Goal: Transaction & Acquisition: Purchase product/service

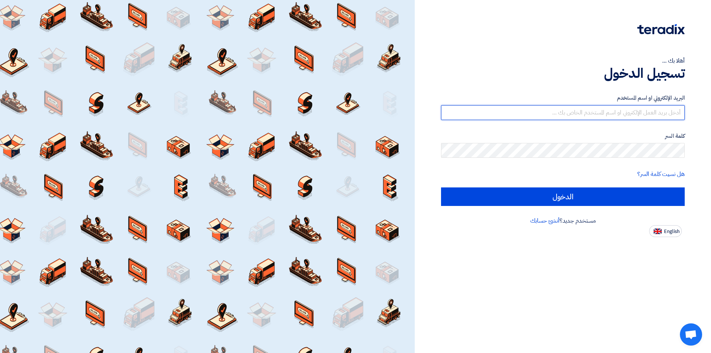
click at [551, 119] on input "text" at bounding box center [563, 112] width 244 height 15
type input "[EMAIL_ADDRESS][DOMAIN_NAME]"
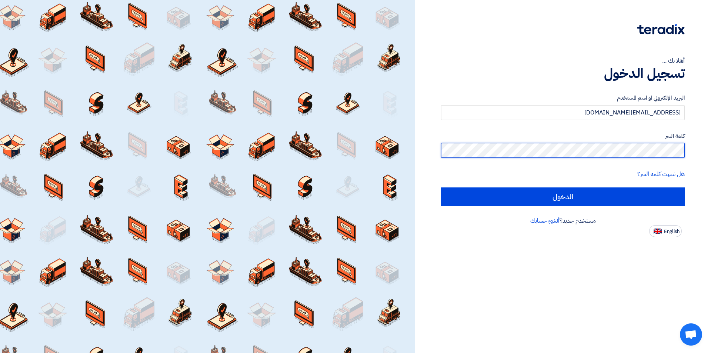
click at [441, 187] on input "الدخول" at bounding box center [563, 196] width 244 height 19
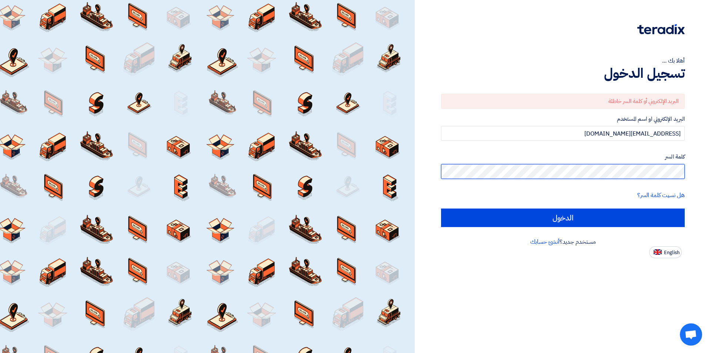
click at [441, 208] on input "الدخول" at bounding box center [563, 217] width 244 height 19
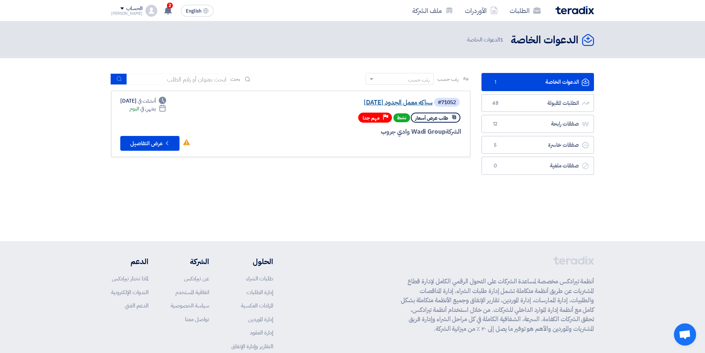
click at [407, 104] on link "سباكه معمل الجدود [DATE]" at bounding box center [359, 102] width 148 height 7
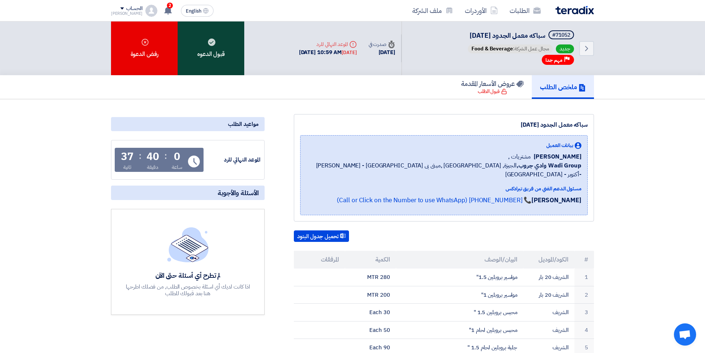
click at [206, 53] on div "قبول الدعوه" at bounding box center [211, 48] width 67 height 54
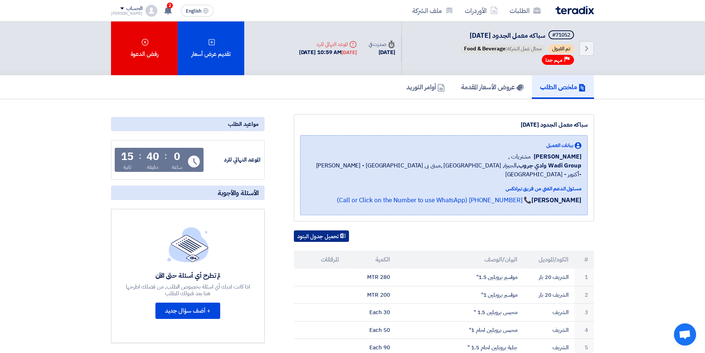
click at [331, 230] on button "تحميل جدول البنود" at bounding box center [321, 236] width 55 height 12
click at [329, 230] on button "تحميل جدول البنود" at bounding box center [321, 236] width 55 height 12
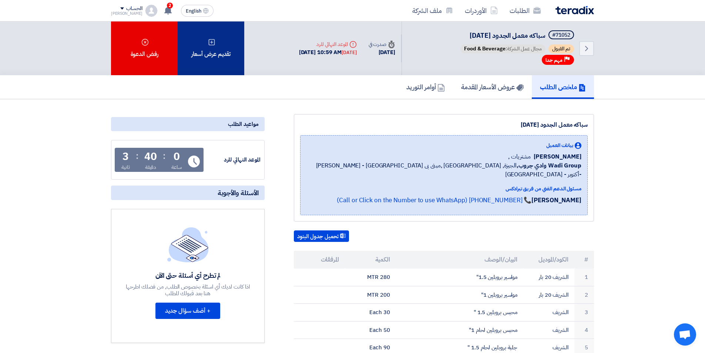
click at [228, 44] on div "تقديم عرض أسعار" at bounding box center [211, 48] width 67 height 54
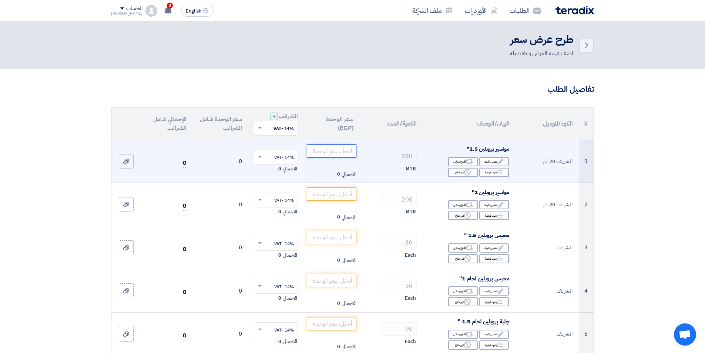
click at [335, 147] on input "number" at bounding box center [332, 150] width 50 height 13
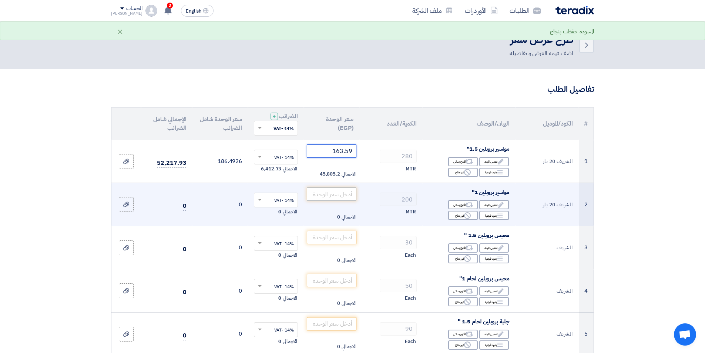
type input "163.59"
click at [322, 196] on input "number" at bounding box center [332, 193] width 50 height 13
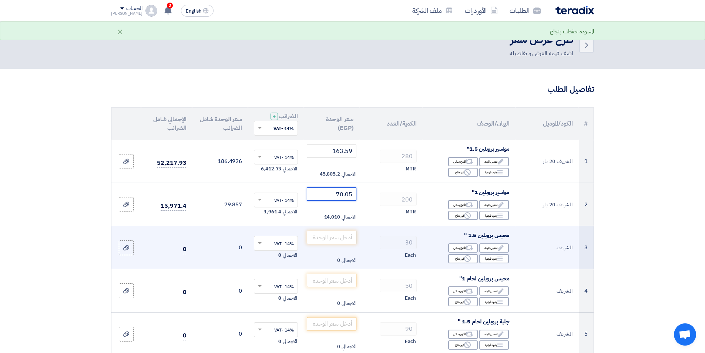
type input "70.05"
click at [328, 237] on input "number" at bounding box center [332, 237] width 50 height 13
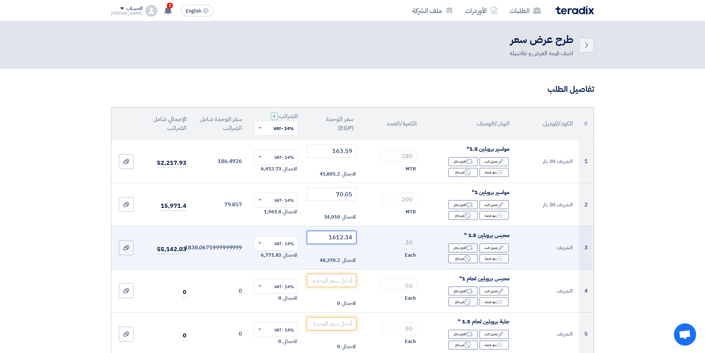
type input "1612.34"
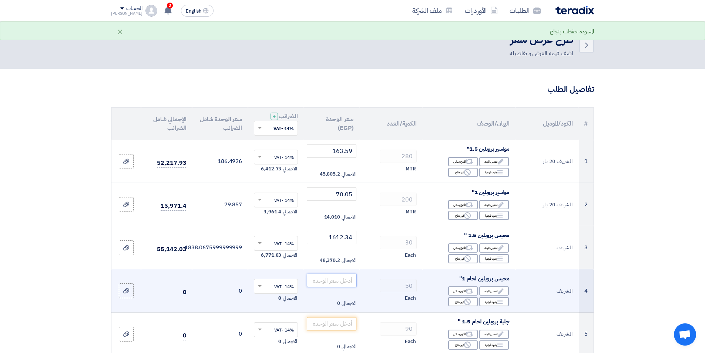
click at [343, 281] on input "number" at bounding box center [332, 280] width 50 height 13
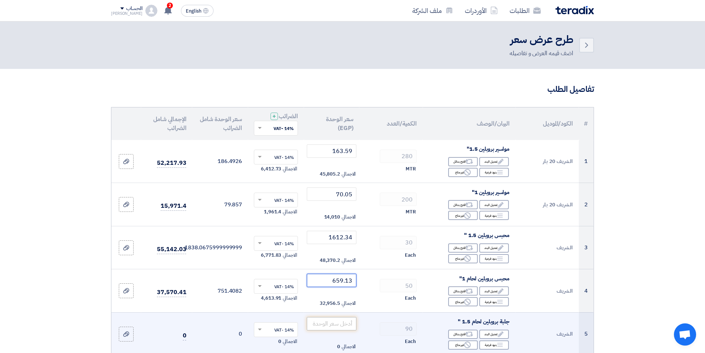
type input "659.13"
click at [330, 328] on input "number" at bounding box center [332, 323] width 50 height 13
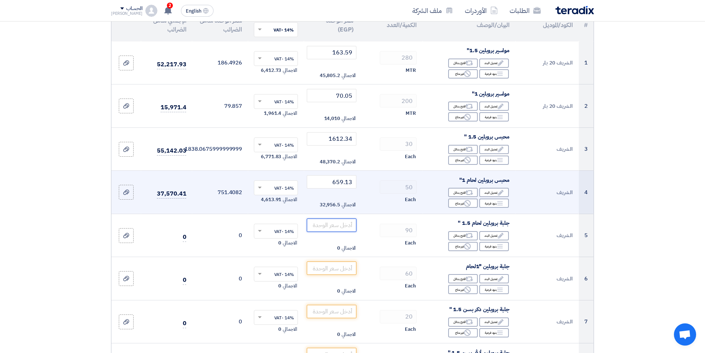
scroll to position [111, 0]
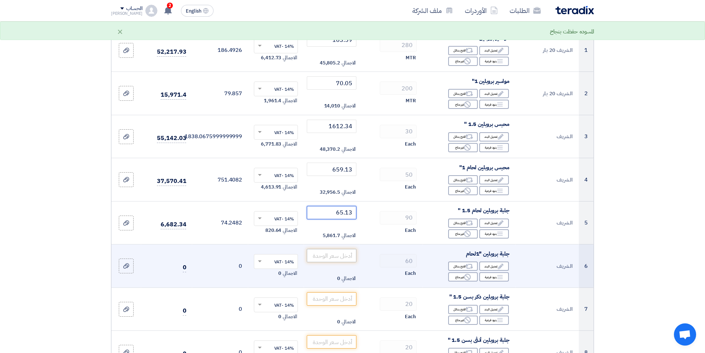
type input "65.13"
click at [349, 257] on input "number" at bounding box center [332, 255] width 50 height 13
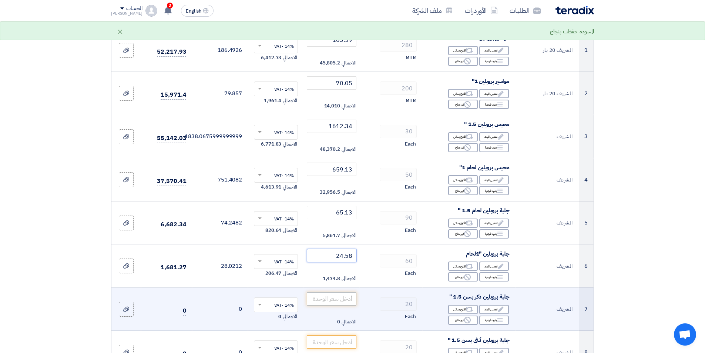
type input "24.58"
click at [314, 298] on input "number" at bounding box center [332, 298] width 50 height 13
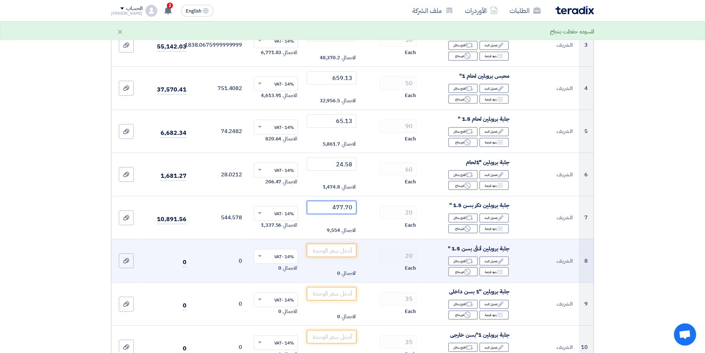
scroll to position [222, 0]
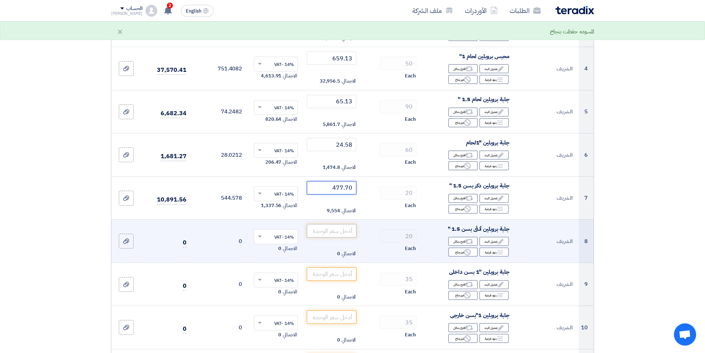
type input "477.70"
click at [338, 236] on input "number" at bounding box center [332, 230] width 50 height 13
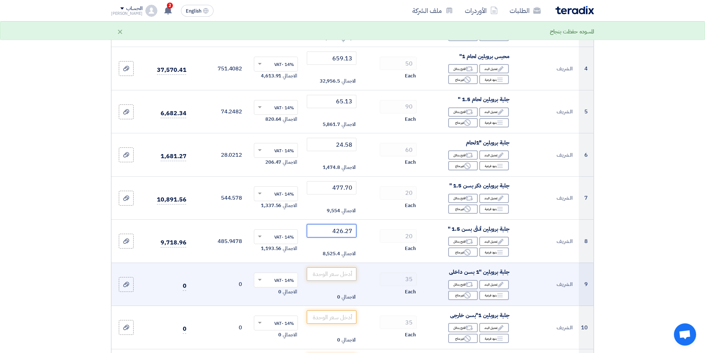
type input "426.27"
click at [346, 275] on input "number" at bounding box center [332, 273] width 50 height 13
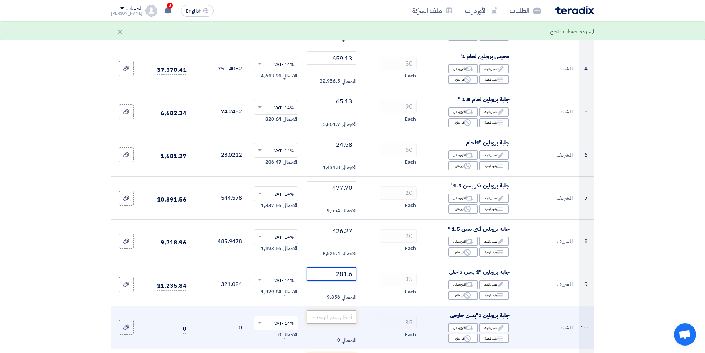
type input "281.6"
click at [347, 320] on input "number" at bounding box center [332, 316] width 50 height 13
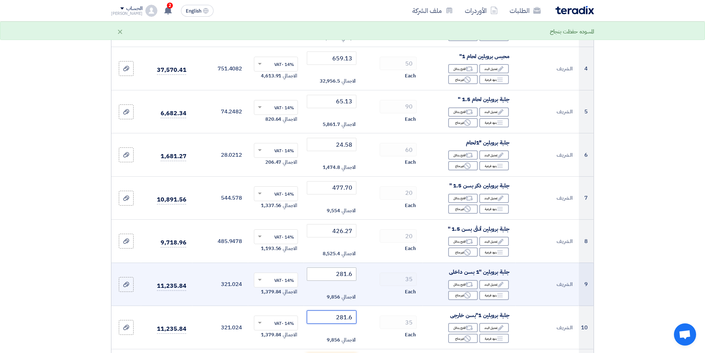
type input "281.6"
drag, startPoint x: 332, startPoint y: 273, endPoint x: 367, endPoint y: 271, distance: 35.6
click at [367, 271] on tr "9 الشريف جلبة بروبلين "1 بسن داخلى Edit تعديل البند Alternative اقترح بدائل Bre…" at bounding box center [352, 284] width 482 height 43
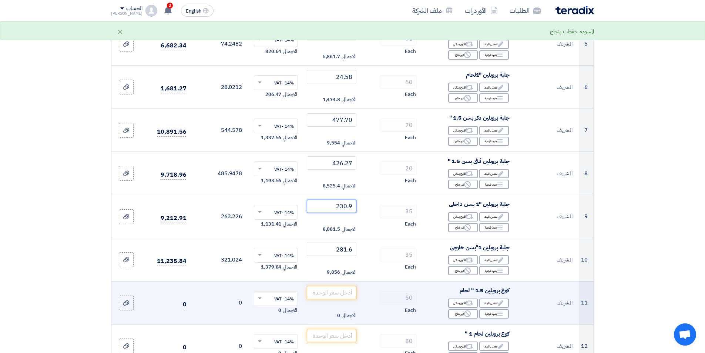
scroll to position [296, 0]
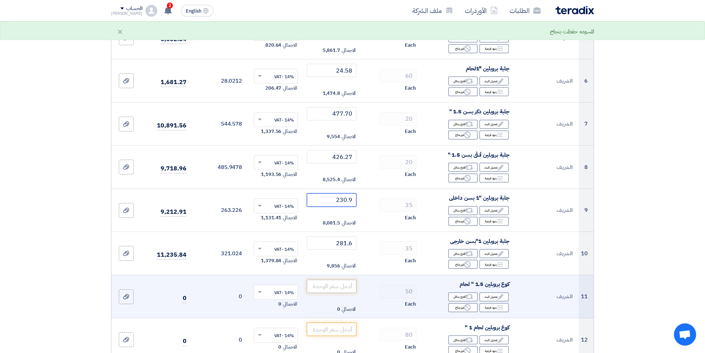
type input "230.9"
click at [349, 285] on input "number" at bounding box center [332, 286] width 50 height 13
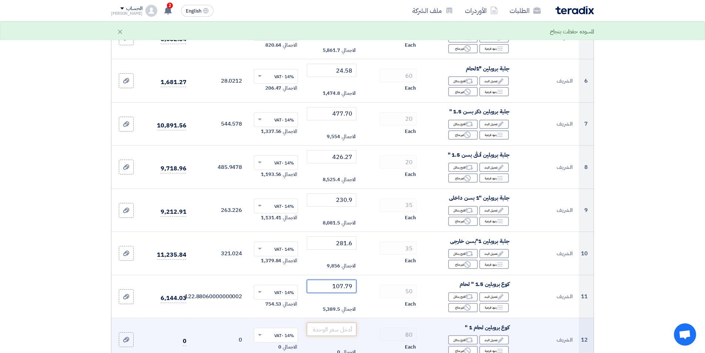
type input "107.79"
click at [330, 327] on input "number" at bounding box center [332, 329] width 50 height 13
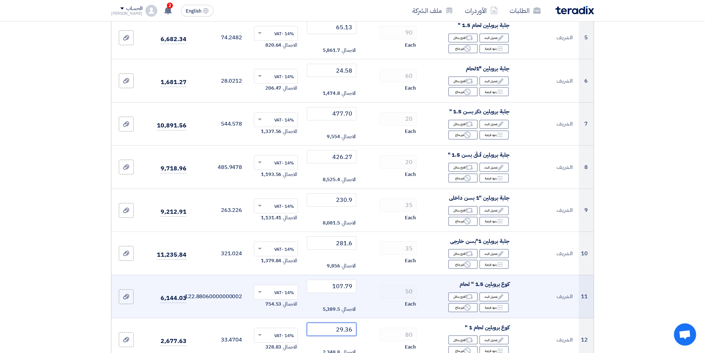
type input "29.36"
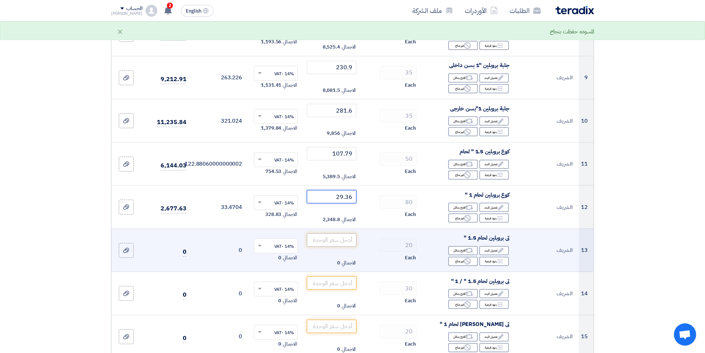
scroll to position [444, 0]
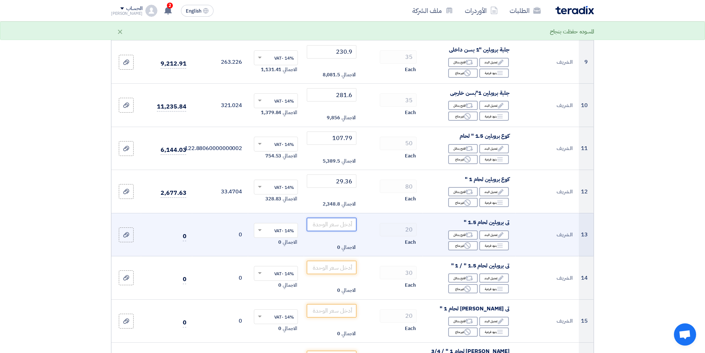
click at [328, 226] on input "number" at bounding box center [332, 224] width 50 height 13
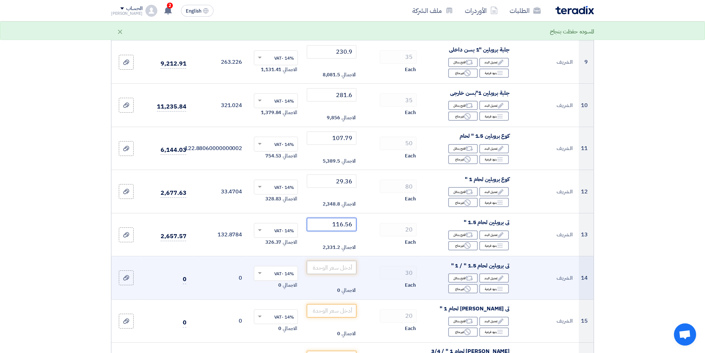
type input "116.56"
click at [327, 271] on input "number" at bounding box center [332, 267] width 50 height 13
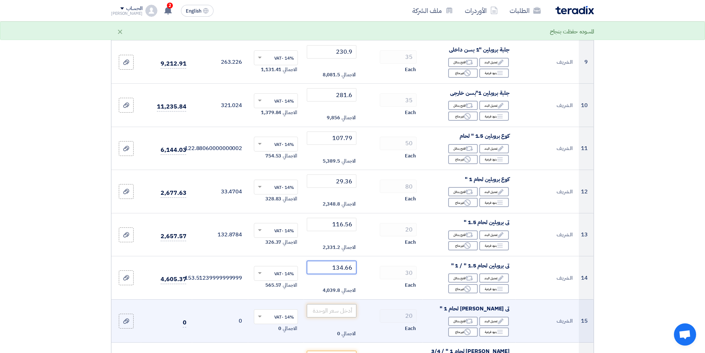
type input "134.66"
click at [331, 311] on input "number" at bounding box center [332, 310] width 50 height 13
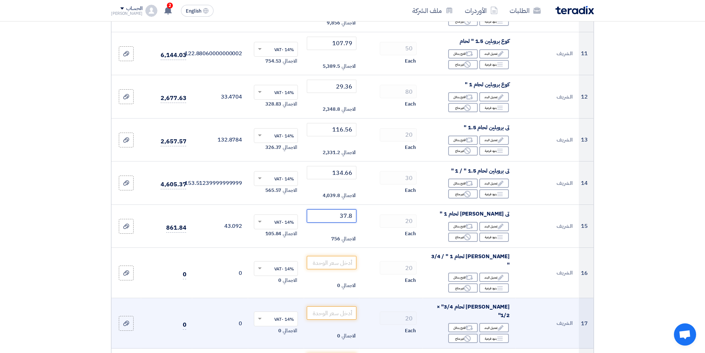
scroll to position [555, 0]
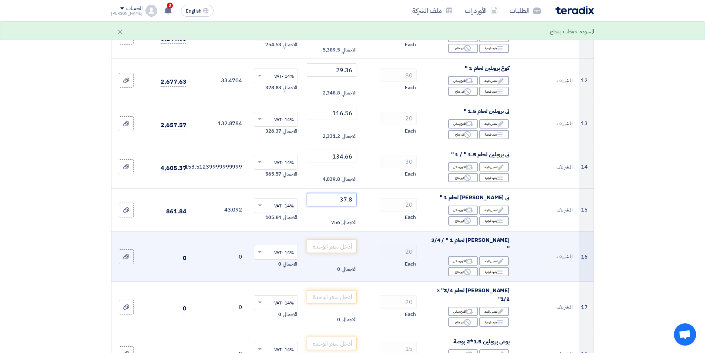
type input "37.8"
click at [334, 241] on input "number" at bounding box center [332, 246] width 50 height 13
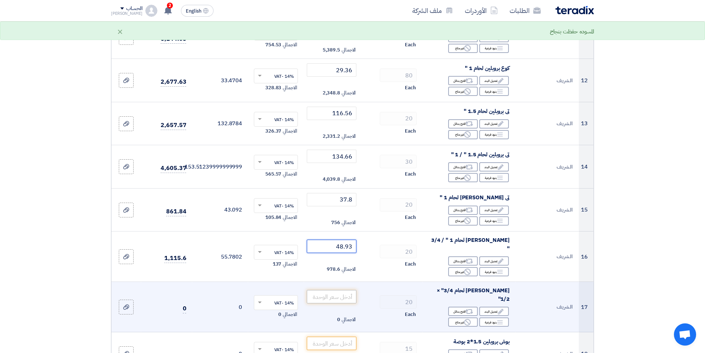
type input "48.93"
click at [318, 290] on input "number" at bounding box center [332, 296] width 50 height 13
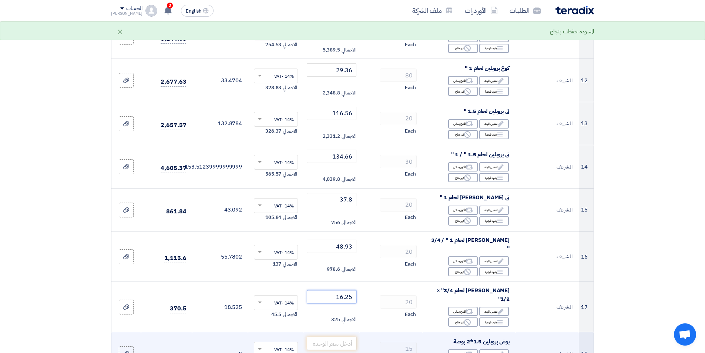
type input "16.25"
click at [332, 337] on input "number" at bounding box center [332, 343] width 50 height 13
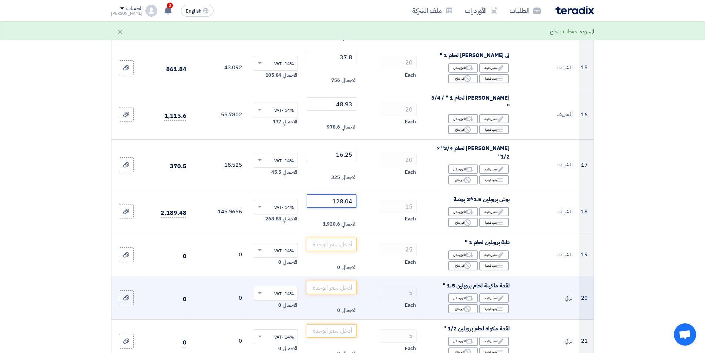
scroll to position [704, 0]
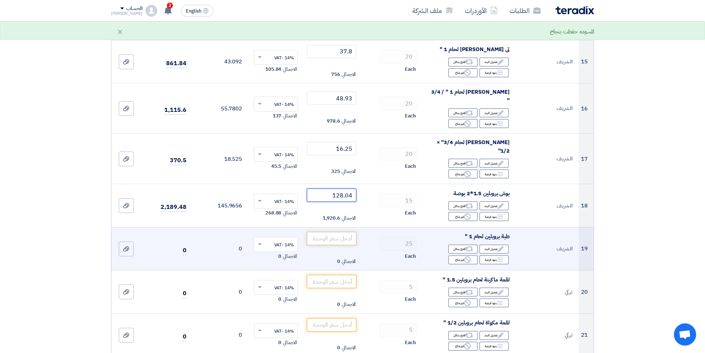
type input "128.04"
click at [343, 232] on input "number" at bounding box center [332, 238] width 50 height 13
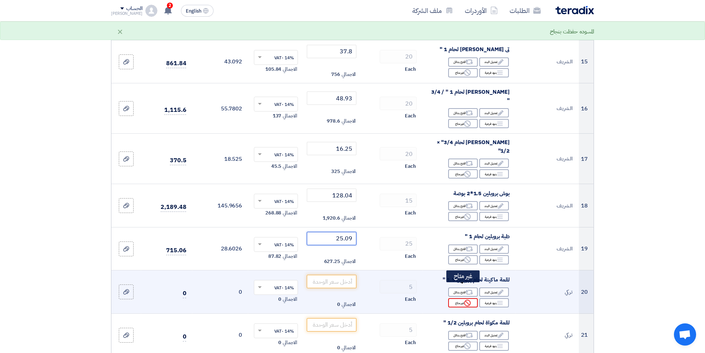
type input "25.09"
click at [463, 298] on div "Reject غير متاح" at bounding box center [463, 302] width 30 height 9
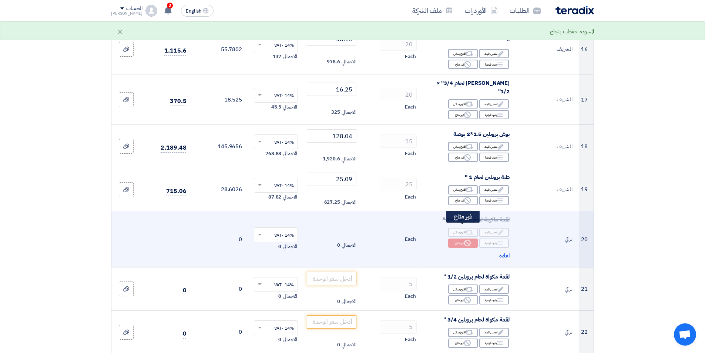
scroll to position [778, 0]
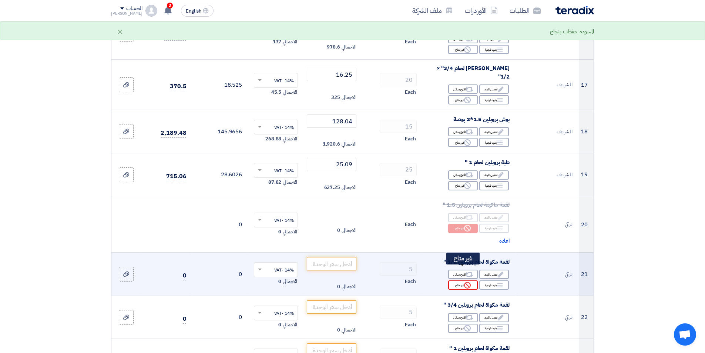
click at [468, 282] on use at bounding box center [467, 285] width 7 height 7
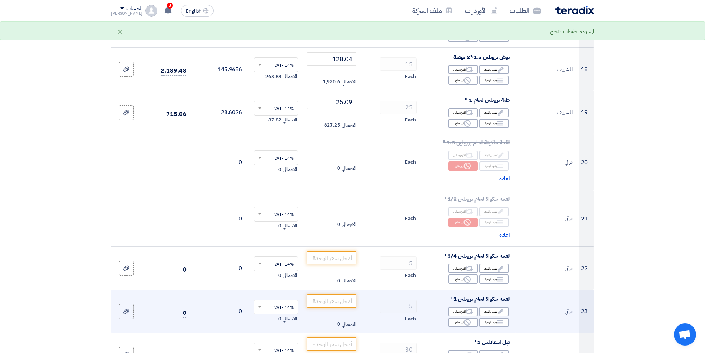
scroll to position [852, 0]
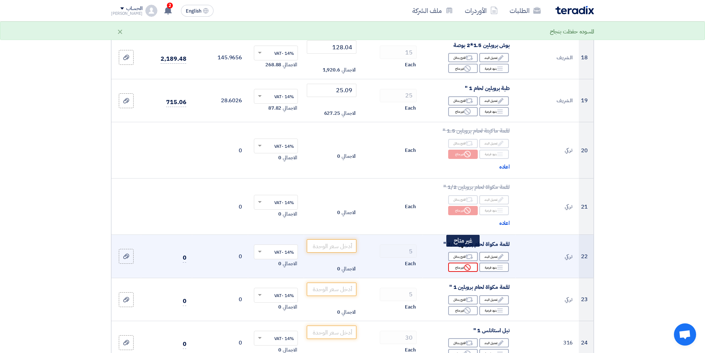
click at [465, 264] on use at bounding box center [467, 267] width 7 height 7
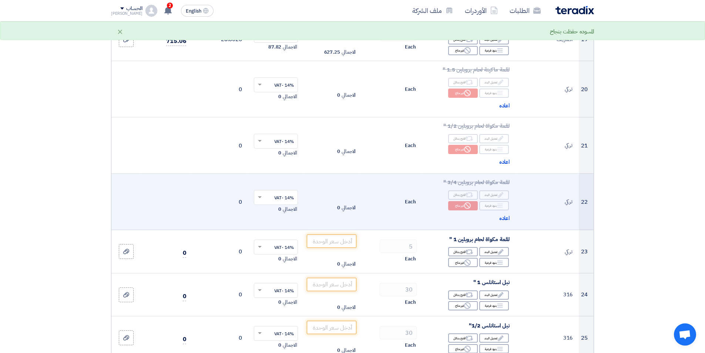
scroll to position [963, 0]
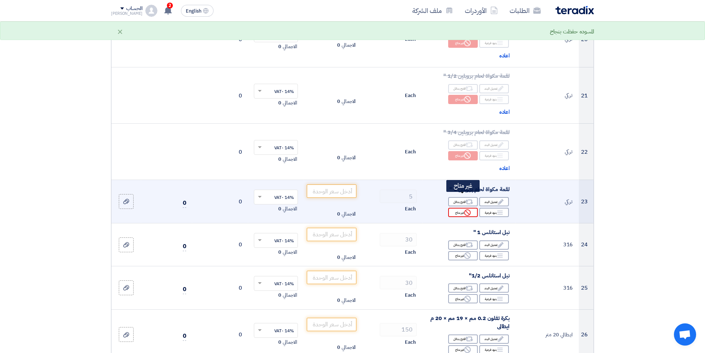
click at [467, 209] on use at bounding box center [467, 212] width 7 height 7
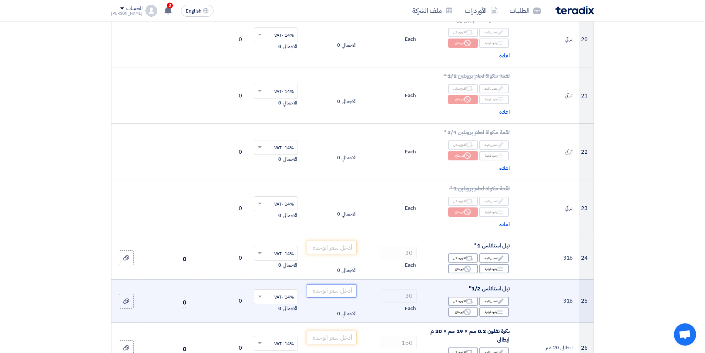
click at [341, 284] on input "number" at bounding box center [332, 290] width 50 height 13
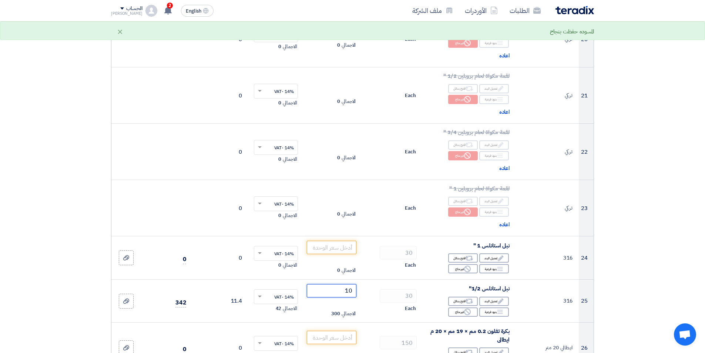
type input "10"
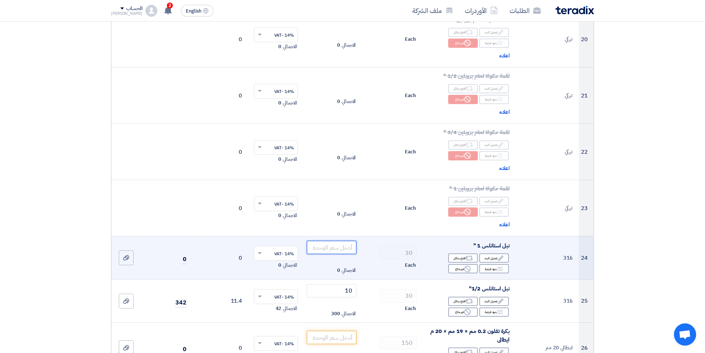
click at [348, 241] on input "number" at bounding box center [332, 247] width 50 height 13
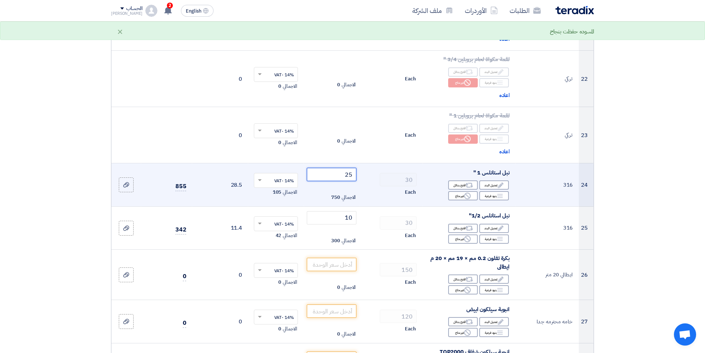
scroll to position [1037, 0]
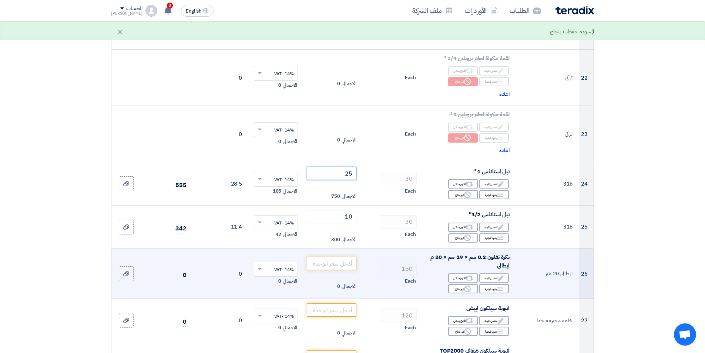
type input "25"
click at [331, 257] on input "number" at bounding box center [332, 263] width 50 height 13
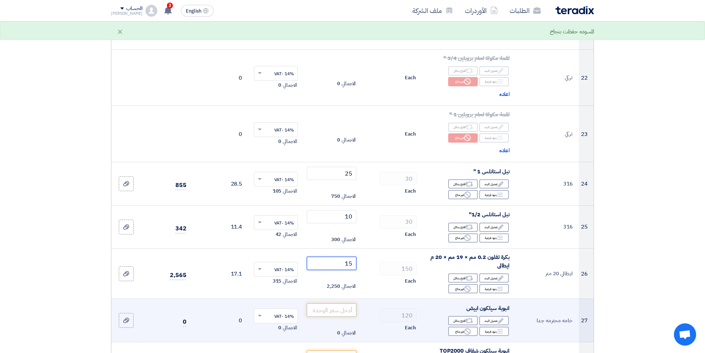
type input "15"
click at [350, 303] on input "number" at bounding box center [332, 309] width 50 height 13
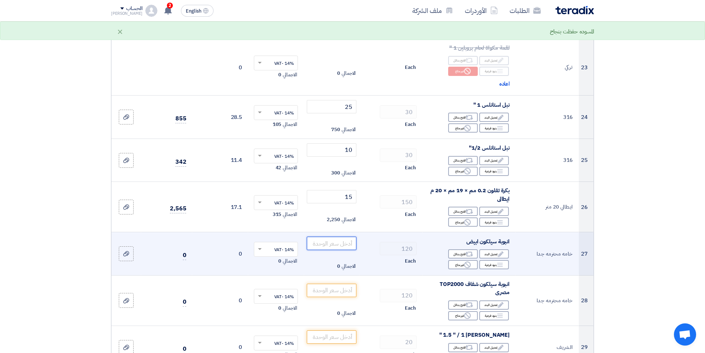
scroll to position [1111, 0]
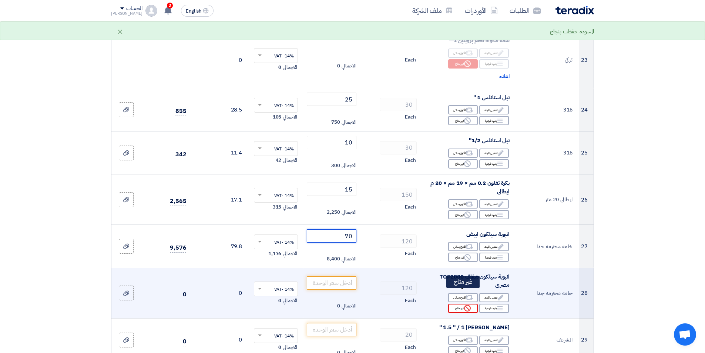
type input "70"
click at [457, 304] on div "Reject غير متاح" at bounding box center [463, 308] width 30 height 9
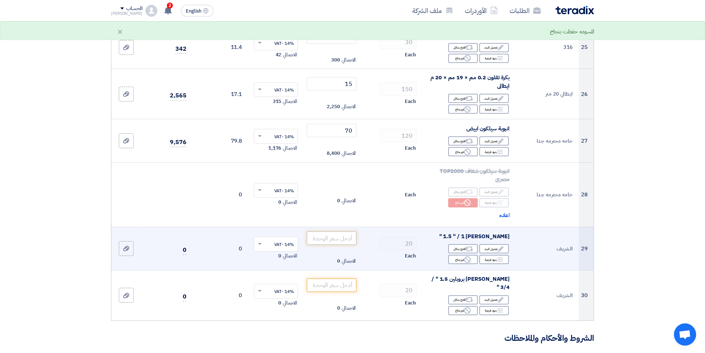
scroll to position [1259, 0]
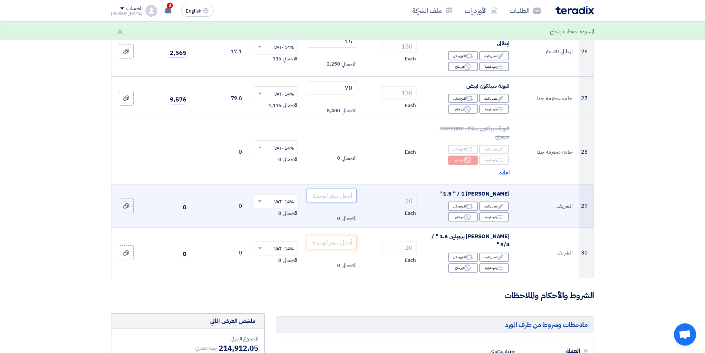
click at [330, 189] on input "number" at bounding box center [332, 195] width 50 height 13
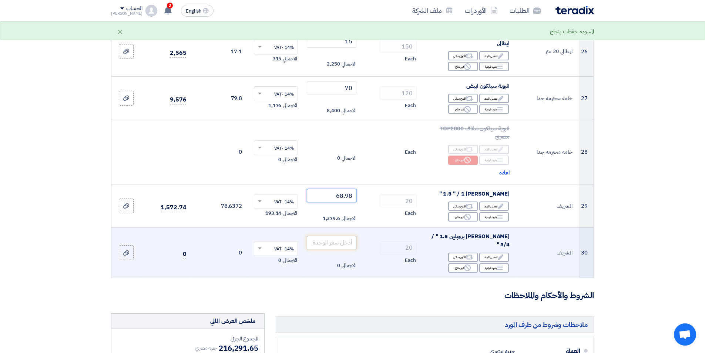
type input "68.98"
click at [314, 236] on input "number" at bounding box center [332, 242] width 50 height 13
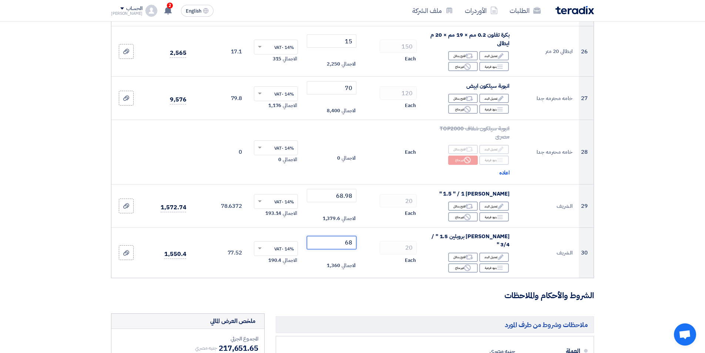
type input "6"
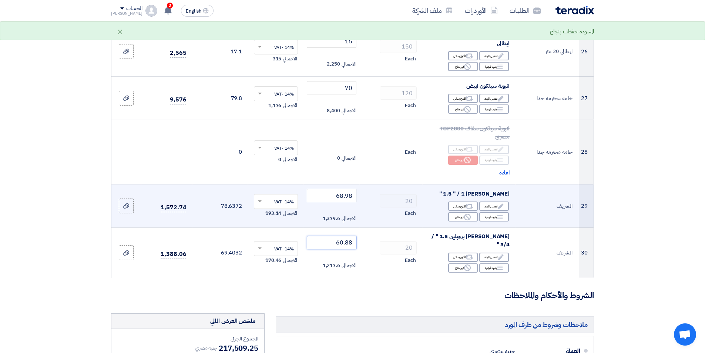
type input "60.88"
click at [409, 189] on tr "29 الشريف [PERSON_NAME] بروبلين 1.5 " / 1 " Edit تعديل البند Alternative اقترح …" at bounding box center [352, 205] width 482 height 43
type input "60.88"
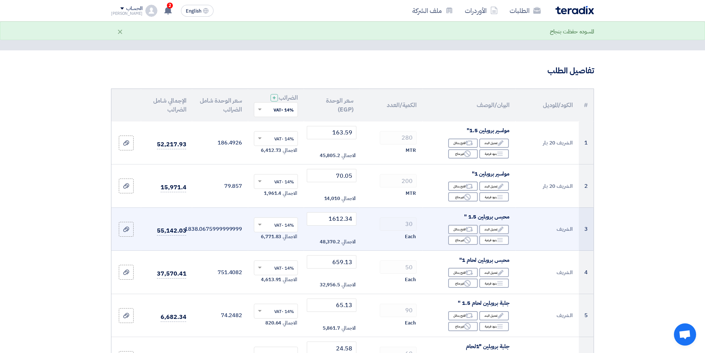
scroll to position [0, 0]
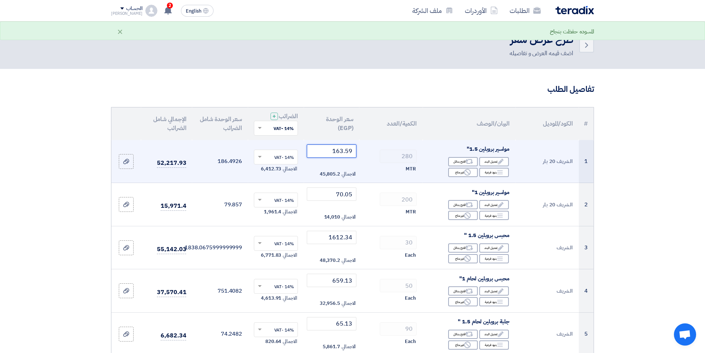
click at [319, 149] on input "163.59" at bounding box center [332, 150] width 50 height 13
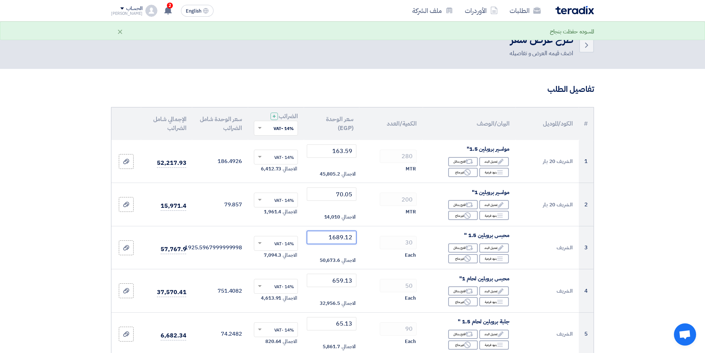
type input "1689.12"
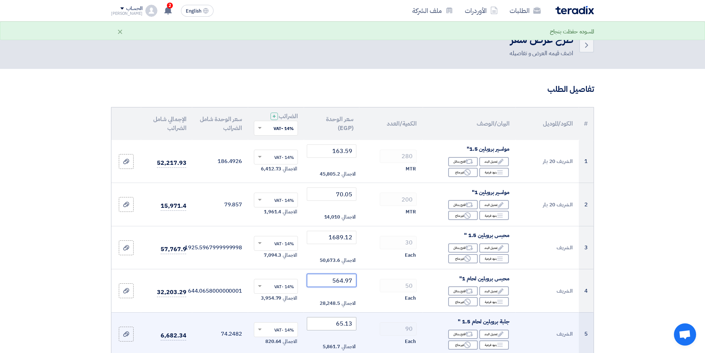
type input "564.97"
click at [328, 324] on input "65.13" at bounding box center [332, 323] width 50 height 13
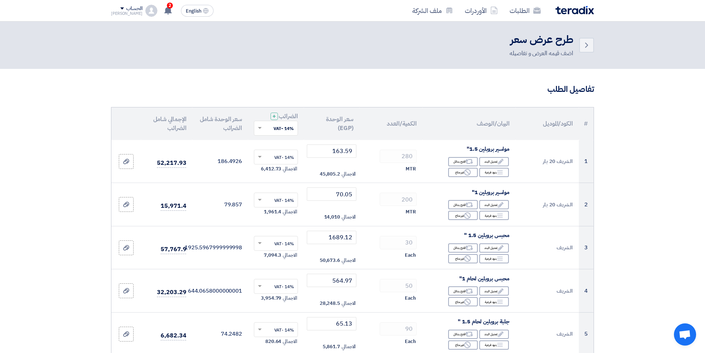
scroll to position [190, 0]
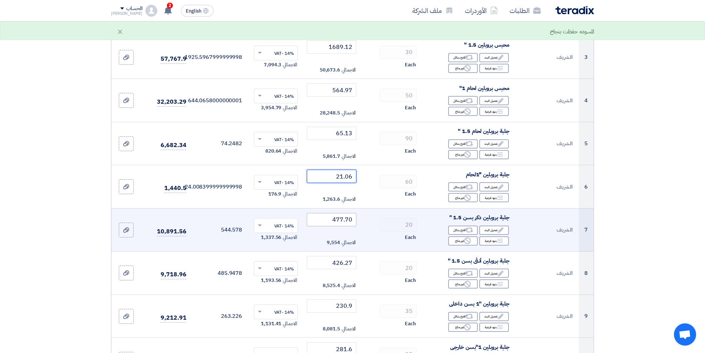
type input "21.06"
drag, startPoint x: 330, startPoint y: 219, endPoint x: 373, endPoint y: 221, distance: 43.0
click at [373, 221] on tr "7 الشريف جلبة بروبلين دكر بسن 1.5 " Edit تعديل البند Alternative اقترح بدائل Br…" at bounding box center [352, 229] width 482 height 43
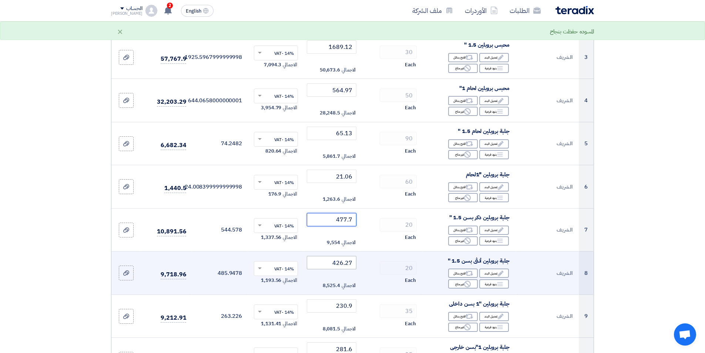
type input "477.7"
drag, startPoint x: 324, startPoint y: 264, endPoint x: 422, endPoint y: 264, distance: 98.1
click at [422, 264] on tr "8 الشريف جلبة بروبلين أنثى بسن 1.5 " Edit تعديل البند Alternative اقترح بدائل B…" at bounding box center [352, 272] width 482 height 43
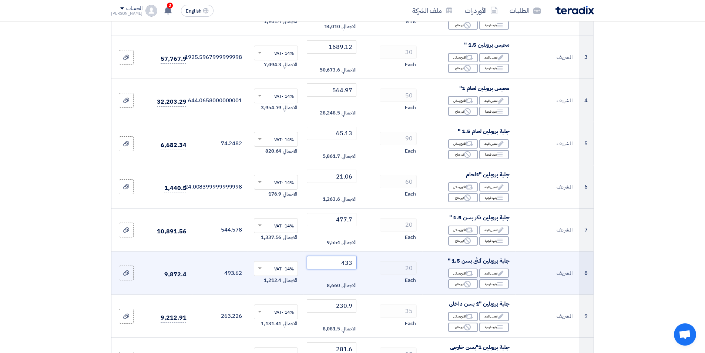
type input "434"
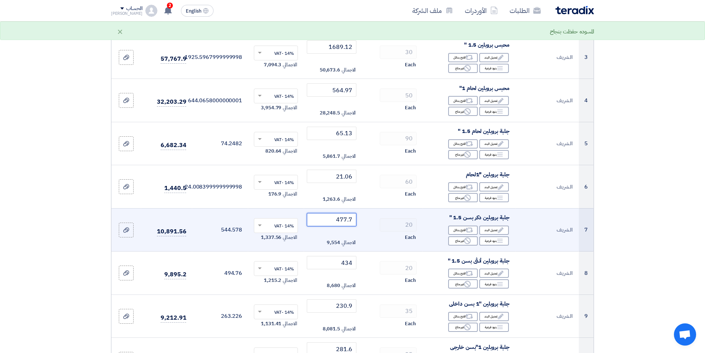
drag, startPoint x: 335, startPoint y: 222, endPoint x: 422, endPoint y: 223, distance: 86.3
click at [422, 223] on tr "7 الشريف جلبة بروبلين دكر بسن 1.5 " Edit تعديل البند Alternative اقترح بدائل Br…" at bounding box center [352, 229] width 482 height 43
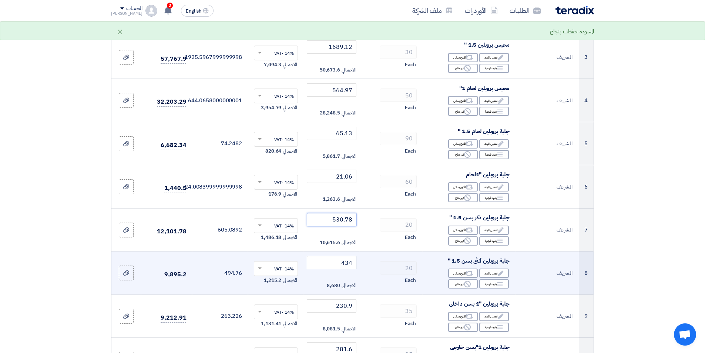
type input "530.78"
drag, startPoint x: 331, startPoint y: 267, endPoint x: 383, endPoint y: 266, distance: 51.5
click at [378, 267] on tr "8 الشريف جلبة بروبلين أنثى بسن 1.5 " Edit تعديل البند Alternative اقترح بدائل B…" at bounding box center [352, 272] width 482 height 43
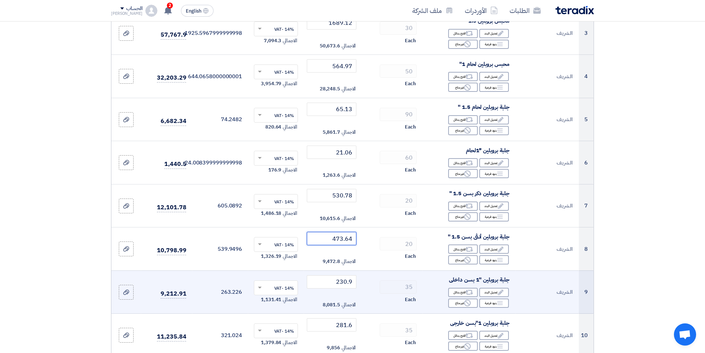
scroll to position [227, 0]
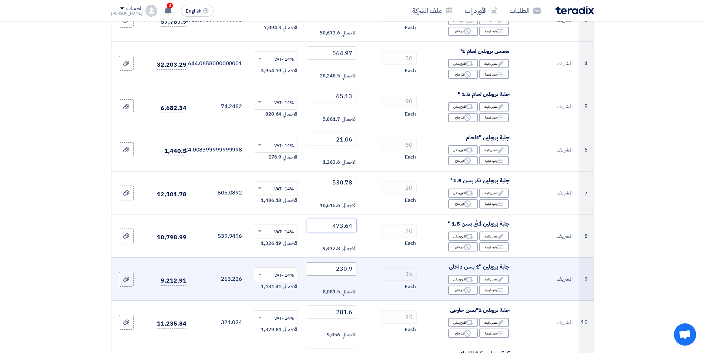
type input "473.64"
drag, startPoint x: 323, startPoint y: 268, endPoint x: 373, endPoint y: 264, distance: 49.8
click at [373, 264] on tr "9 الشريف جلبة بروبلين "1 بسن داخلى Edit تعديل البند Alternative اقترح بدائل Bre…" at bounding box center [352, 278] width 482 height 43
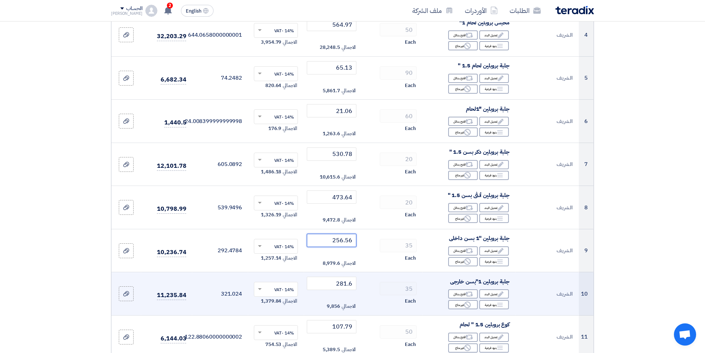
scroll to position [264, 0]
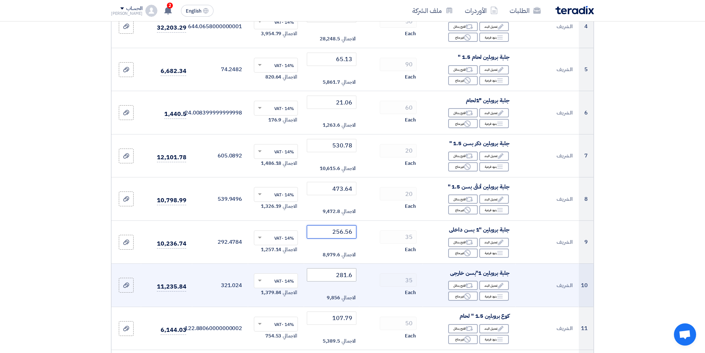
type input "256.56"
click at [383, 279] on tr "10 الشريف جلبة بروبلين 1"بسن خارجى Edit تعديل البند Alternative اقترح بدائل Bre…" at bounding box center [352, 285] width 482 height 43
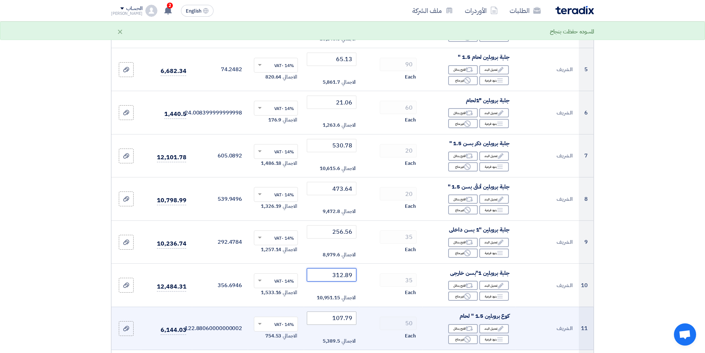
type input "312.89"
click at [330, 319] on input "107.79" at bounding box center [332, 317] width 50 height 13
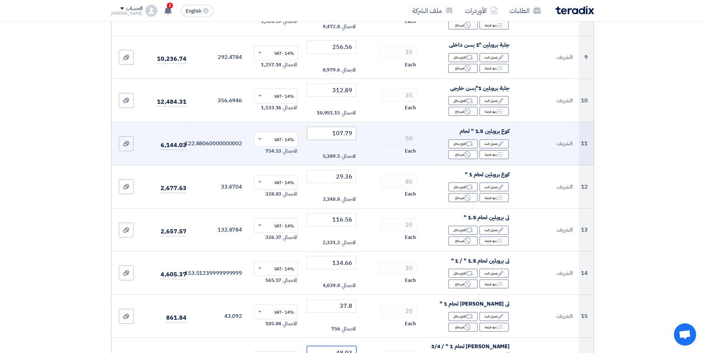
scroll to position [452, 0]
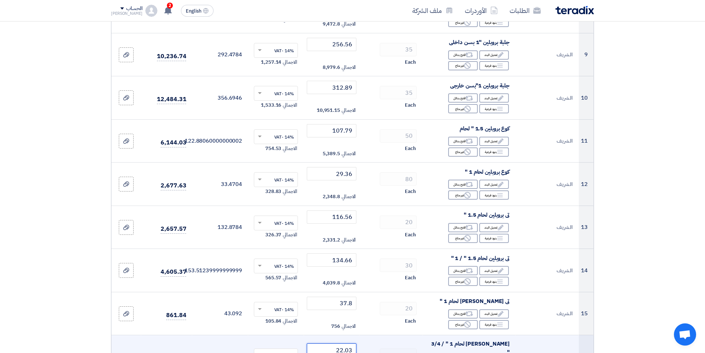
type input "22.03"
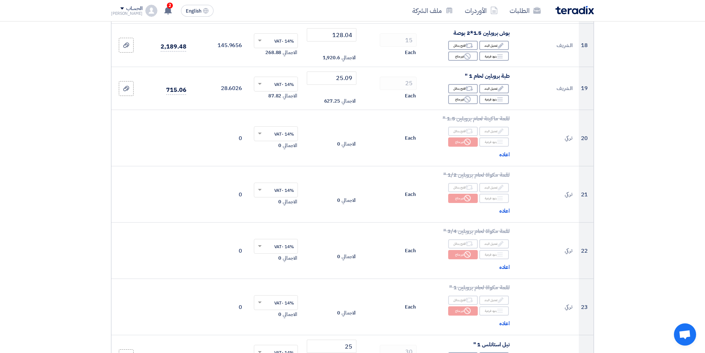
scroll to position [1062, 0]
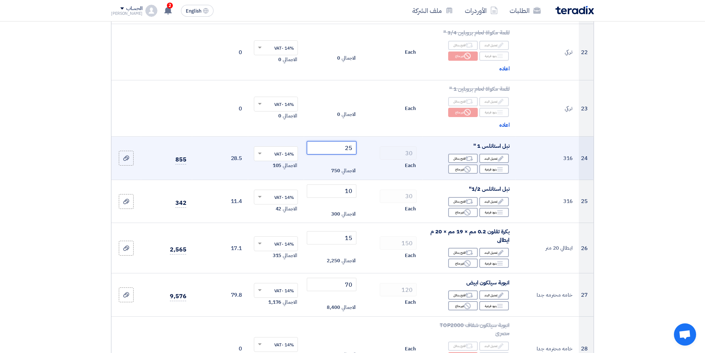
drag, startPoint x: 349, startPoint y: 133, endPoint x: 357, endPoint y: 130, distance: 9.3
click at [357, 137] on td "25 الاجمالي 750" at bounding box center [332, 158] width 56 height 43
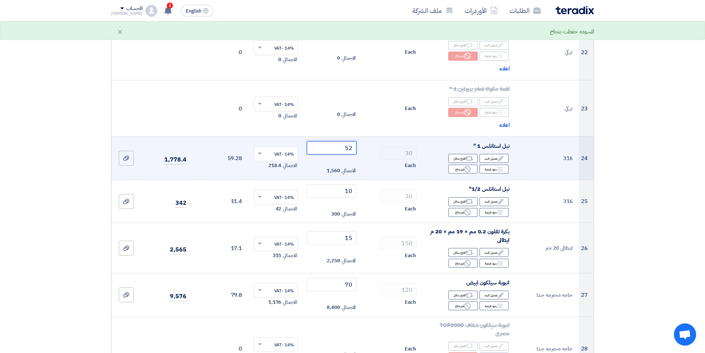
drag, startPoint x: 345, startPoint y: 134, endPoint x: 353, endPoint y: 134, distance: 8.1
click at [353, 141] on input "52" at bounding box center [332, 147] width 50 height 13
type input "30"
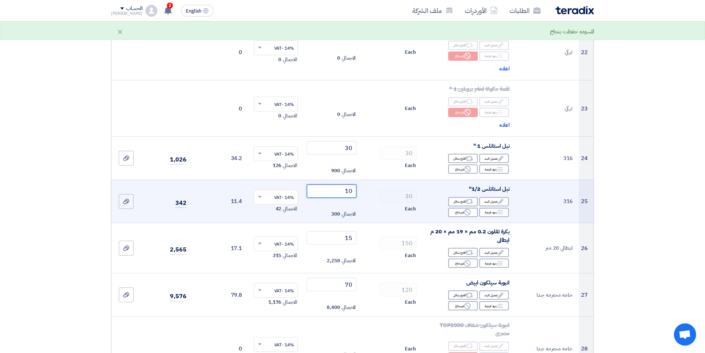
drag, startPoint x: 344, startPoint y: 178, endPoint x: 454, endPoint y: 171, distance: 109.5
click at [454, 180] on tr "25 316 نبل استانلس 1/2" Edit تعديل البند Alternative اقترح بدائل Breakdown" at bounding box center [352, 201] width 482 height 43
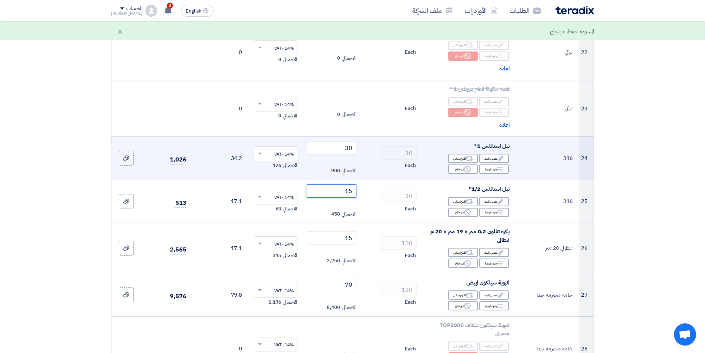
type input "15"
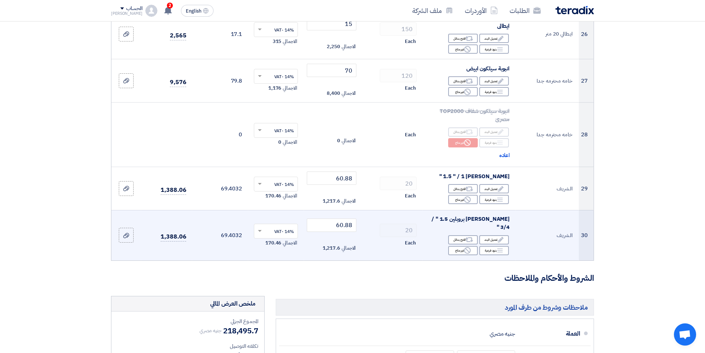
scroll to position [1285, 0]
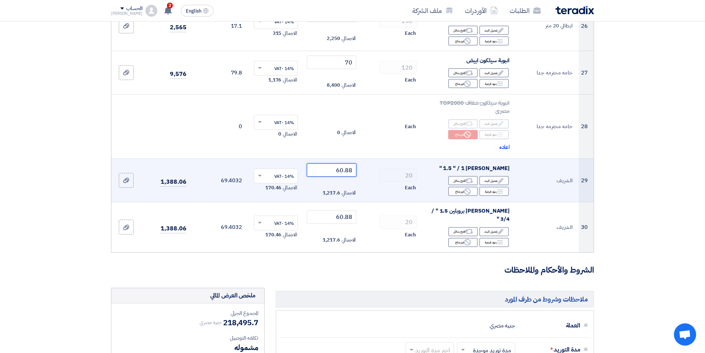
click at [327, 163] on input "60.88" at bounding box center [332, 169] width 50 height 13
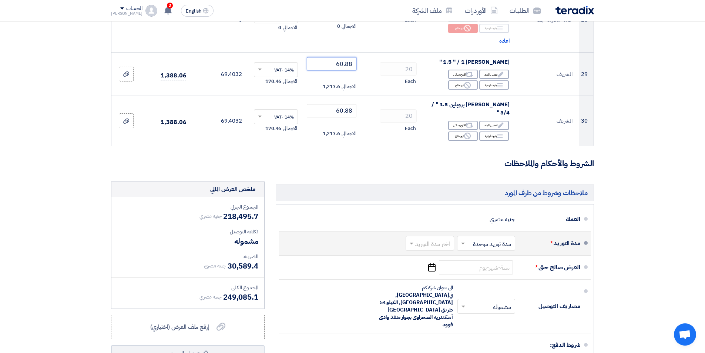
scroll to position [1396, 0]
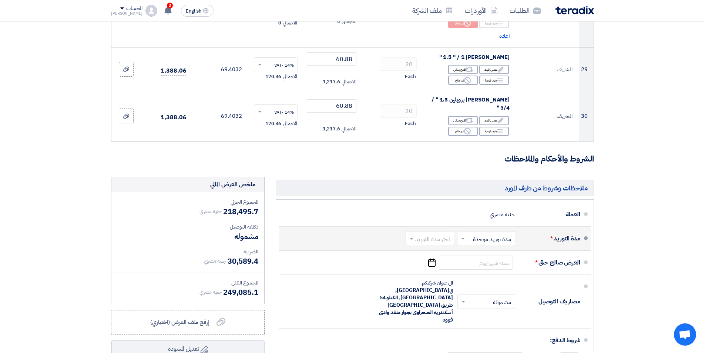
click at [415, 235] on span at bounding box center [410, 238] width 9 height 7
click at [430, 264] on span "(3-5) أيام" at bounding box center [440, 268] width 23 height 9
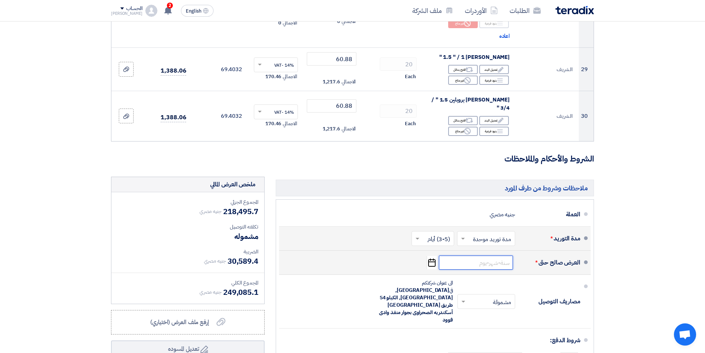
click at [445, 255] on input at bounding box center [476, 262] width 74 height 14
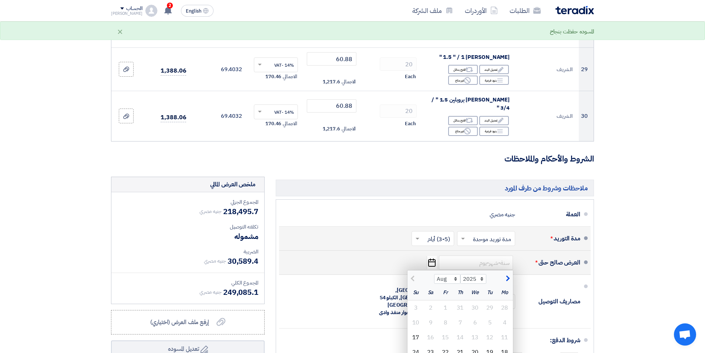
click at [434, 256] on icon "Pick a date" at bounding box center [432, 262] width 10 height 13
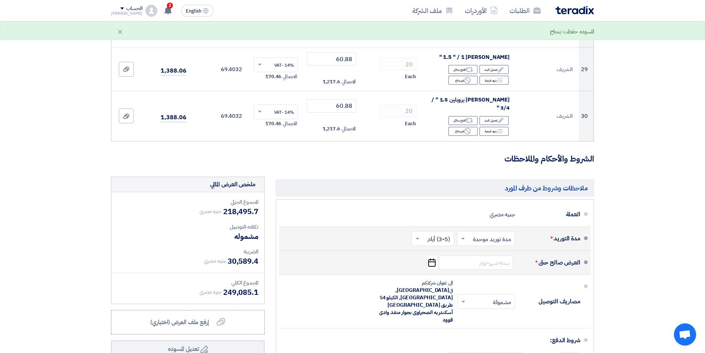
click at [435, 258] on use "button" at bounding box center [431, 262] width 7 height 8
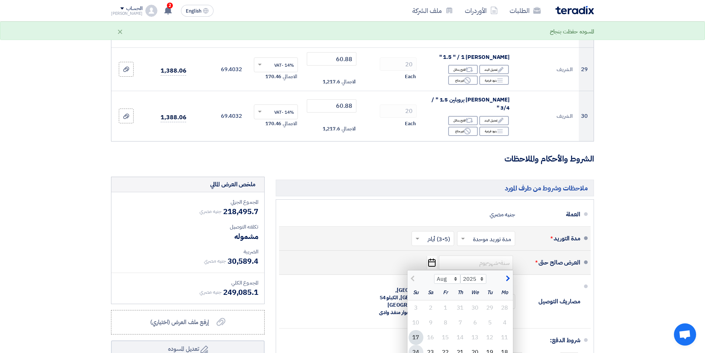
click at [420, 345] on div "24" at bounding box center [416, 352] width 15 height 15
type input "[DATE]"
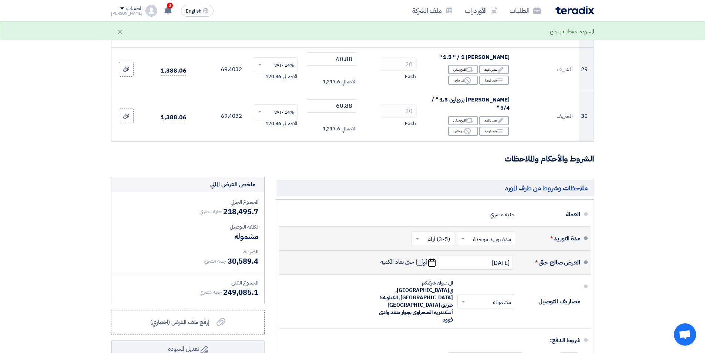
click at [421, 259] on span at bounding box center [420, 262] width 7 height 7
click at [415, 258] on input "حتى نفاذ الكمية" at bounding box center [397, 265] width 36 height 14
checkbox input "true"
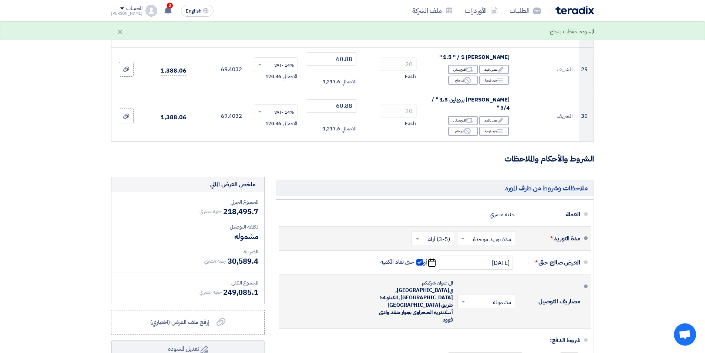
click at [463, 298] on span at bounding box center [462, 301] width 9 height 7
click at [475, 324] on div "غير مشمولة" at bounding box center [488, 330] width 57 height 13
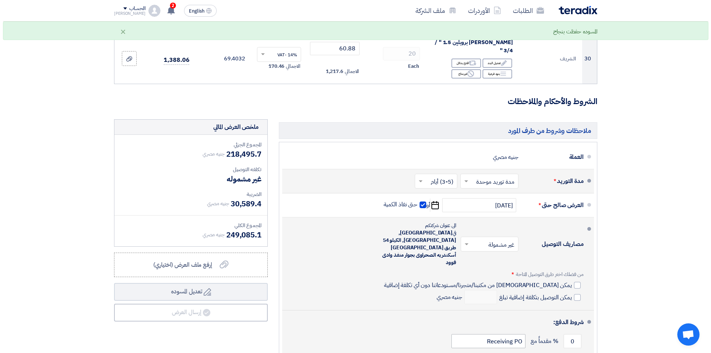
scroll to position [1470, 0]
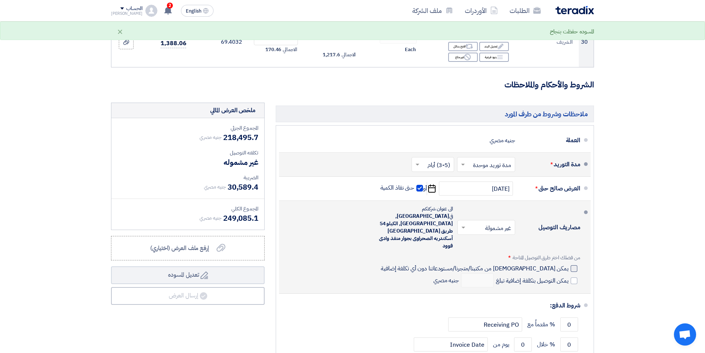
click at [569, 264] on label "يمكن [DEMOGRAPHIC_DATA] من مكتبنا/متجرنا/مستودعاتنا دون أي تكلفة إضافية" at bounding box center [479, 267] width 197 height 7
click at [569, 264] on input "يمكن [DEMOGRAPHIC_DATA] من مكتبنا/متجرنا/مستودعاتنا دون أي تكلفة إضافية" at bounding box center [474, 271] width 189 height 14
checkbox input "true"
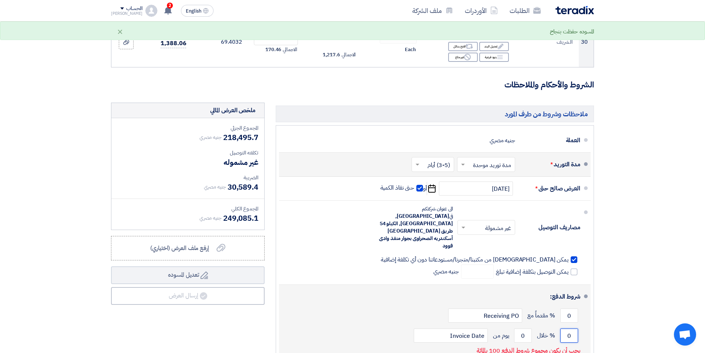
drag, startPoint x: 563, startPoint y: 290, endPoint x: 574, endPoint y: 297, distance: 12.8
click at [585, 290] on li "شروط الدفع: 0 % مقدماً مع Receiving PO 0 % خلال 0 Invoice Date" at bounding box center [435, 323] width 312 height 77
type input "100"
drag, startPoint x: 518, startPoint y: 294, endPoint x: 554, endPoint y: 285, distance: 37.0
click at [554, 325] on div "100 % خلال 0 يوم من Invoice Date" at bounding box center [432, 335] width 295 height 20
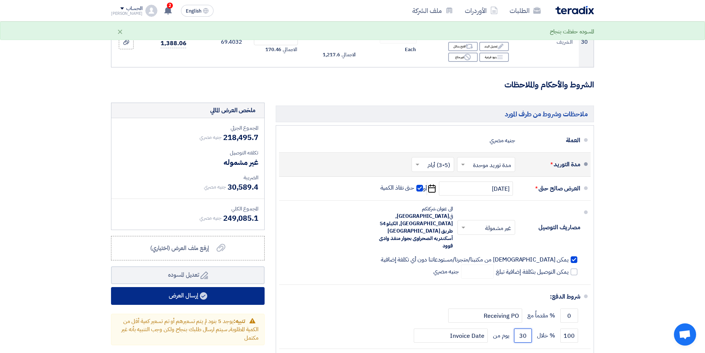
type input "30"
click at [218, 287] on button "إرسال العرض" at bounding box center [188, 296] width 154 height 18
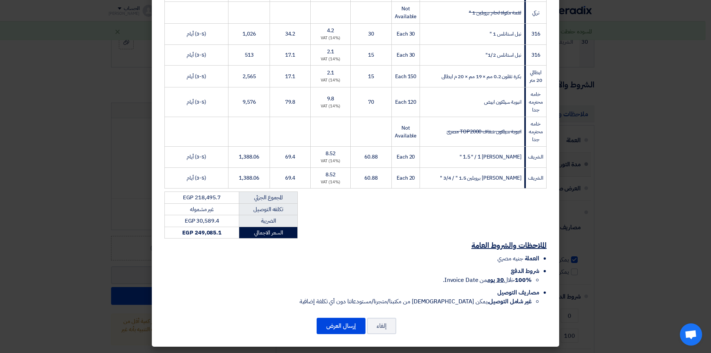
scroll to position [690, 0]
click at [343, 323] on button "إرسال العرض" at bounding box center [341, 325] width 49 height 16
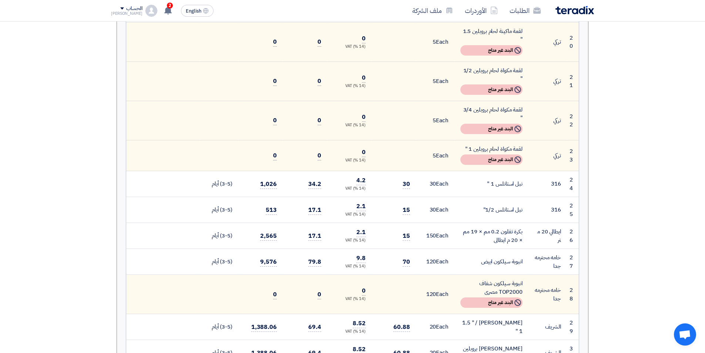
scroll to position [652, 0]
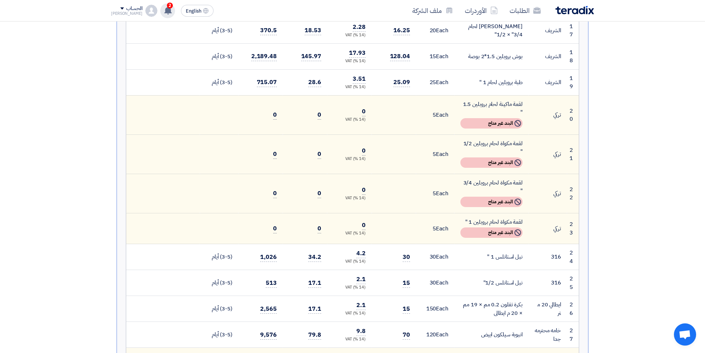
click at [164, 12] on use at bounding box center [167, 10] width 7 height 8
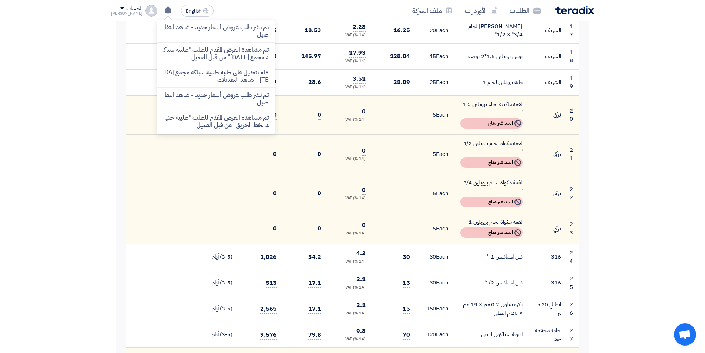
click at [97, 104] on section "تقديم عرض سعر لا يوجد تقييم لعرضك الان نسخة 1 أخر تحديث [DATE] 10:33 AM Offer i…" at bounding box center [352, 56] width 705 height 1218
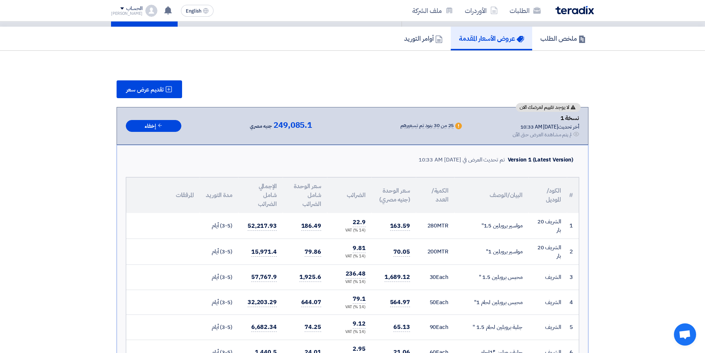
scroll to position [0, 0]
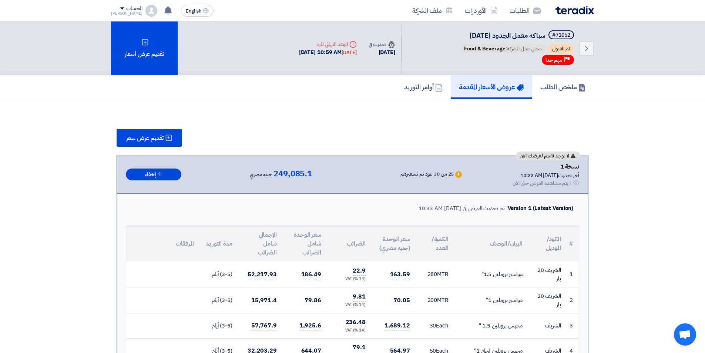
click at [584, 49] on icon "Back" at bounding box center [586, 48] width 9 height 9
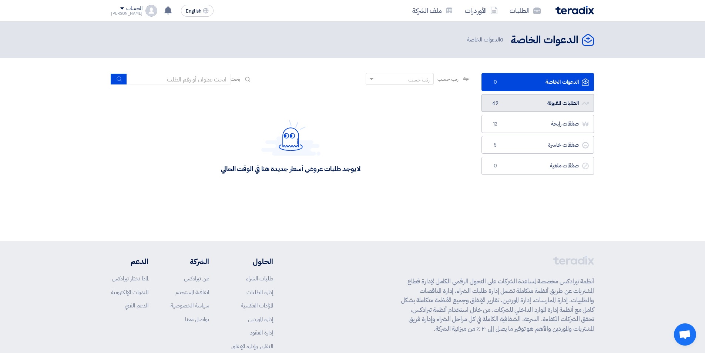
click at [501, 99] on link "الطلبات المقبولة الطلبات المقبولة 49" at bounding box center [538, 103] width 113 height 18
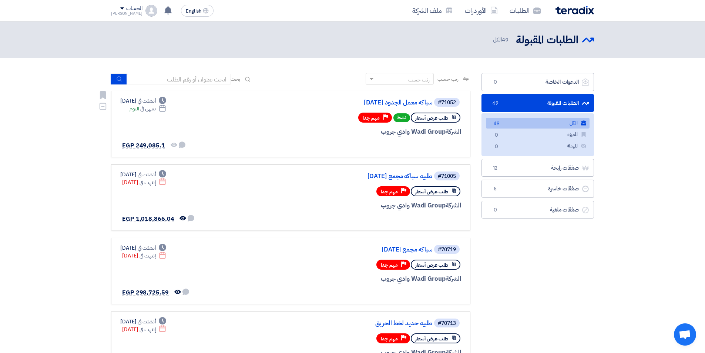
click at [401, 107] on div "#71052 سباكه معمل الجدود [DATE]" at bounding box center [372, 102] width 178 height 10
click at [404, 104] on link "سباكه معمل الجدود [DATE]" at bounding box center [359, 102] width 148 height 7
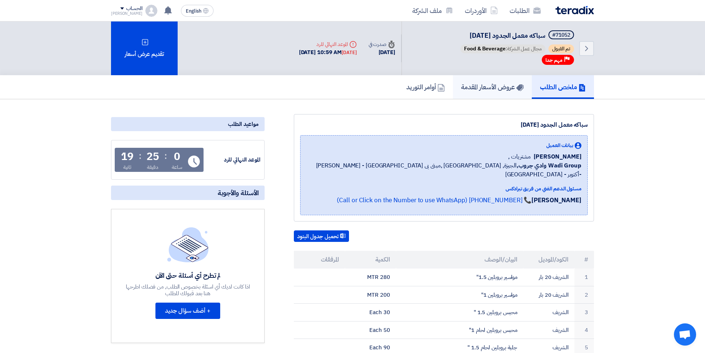
click at [498, 83] on h5 "عروض الأسعار المقدمة" at bounding box center [492, 87] width 63 height 9
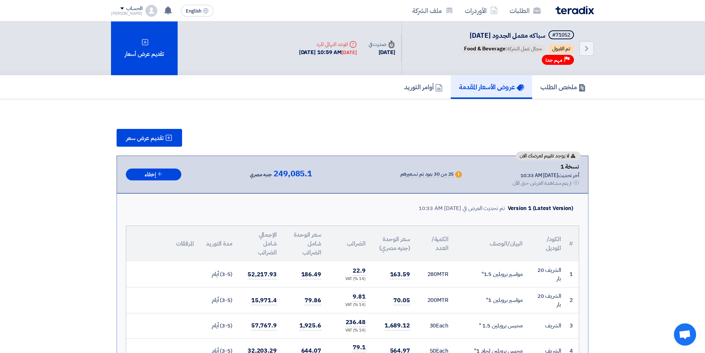
drag, startPoint x: 358, startPoint y: 224, endPoint x: 348, endPoint y: 251, distance: 28.9
click at [170, 137] on icon at bounding box center [168, 137] width 7 height 7
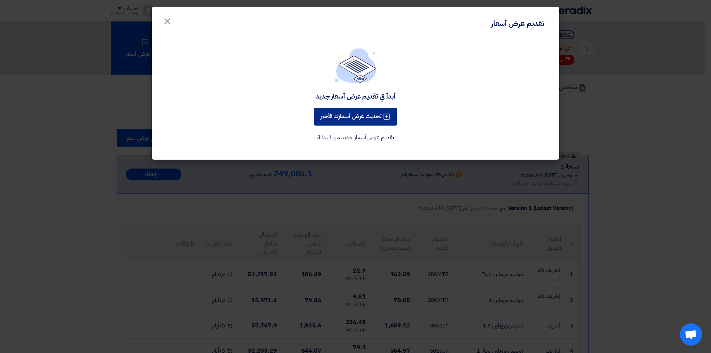
click at [331, 116] on button "تحديث عرض أسعارك الأخير" at bounding box center [355, 117] width 83 height 18
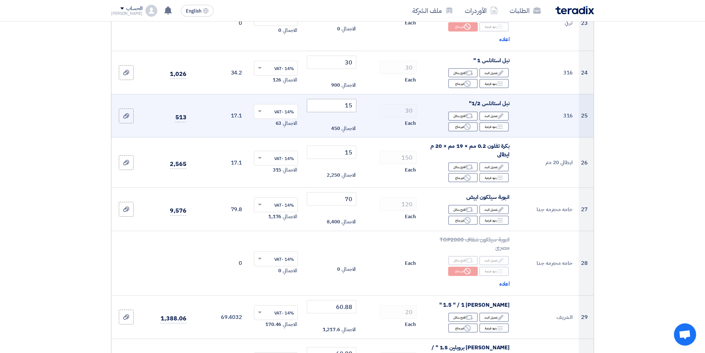
scroll to position [1111, 0]
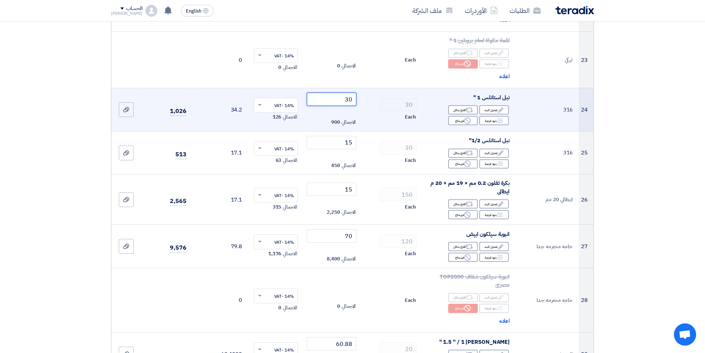
drag, startPoint x: 343, startPoint y: 87, endPoint x: 418, endPoint y: 86, distance: 75.2
click at [418, 88] on tr "24 316 نبل استانلس 1 " Edit تعديل البند Alternative اقترح بدائل Breakdown" at bounding box center [352, 109] width 482 height 43
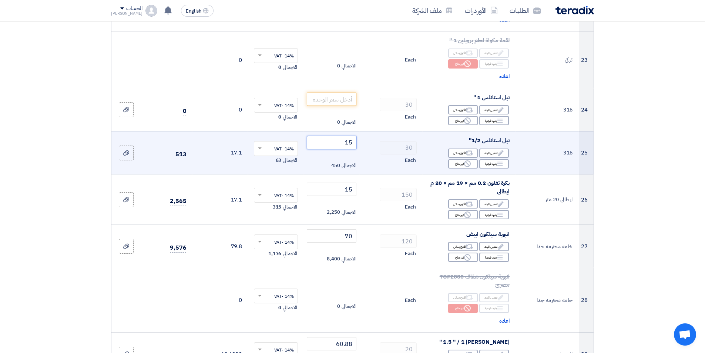
click at [390, 131] on tr "25 316 نبل استانلس 1/2" Edit تعديل البند Alternative اقترح بدائل Breakdown" at bounding box center [352, 152] width 482 height 43
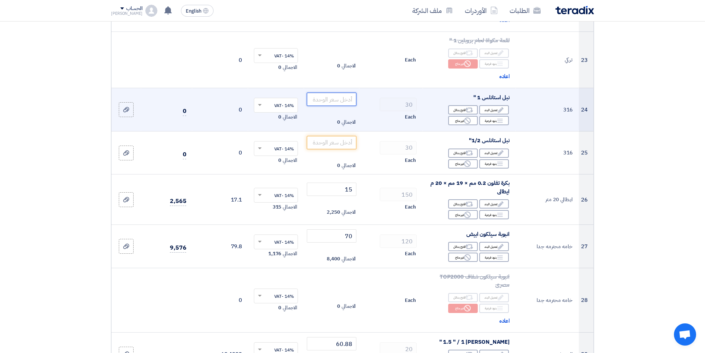
click at [344, 93] on input "number" at bounding box center [332, 99] width 50 height 13
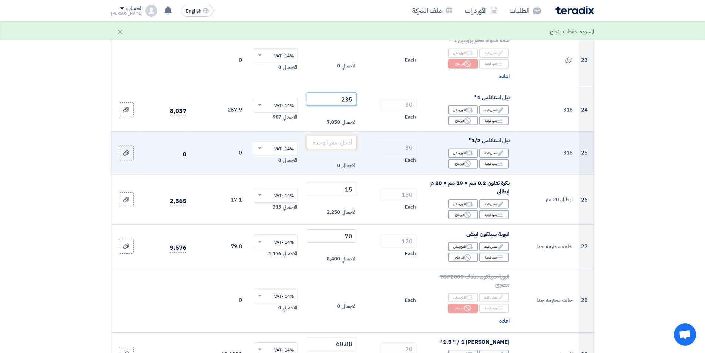
type input "235"
click at [347, 136] on input "number" at bounding box center [332, 142] width 50 height 13
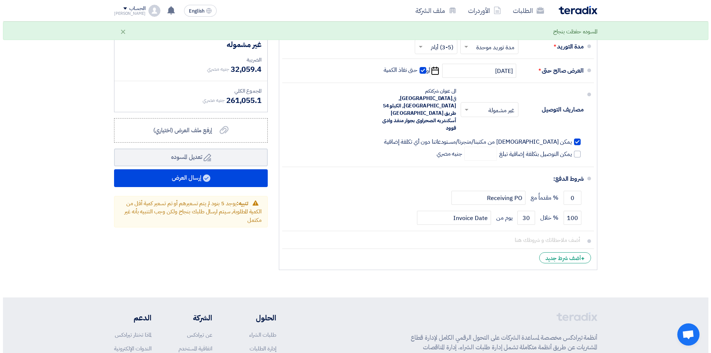
scroll to position [1658, 0]
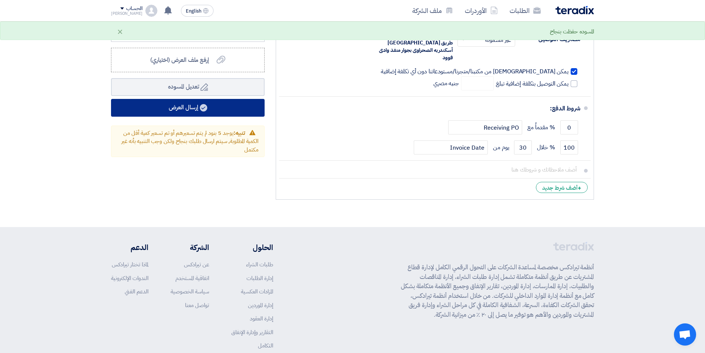
type input "160"
click at [232, 99] on button "إرسال العرض" at bounding box center [188, 108] width 154 height 18
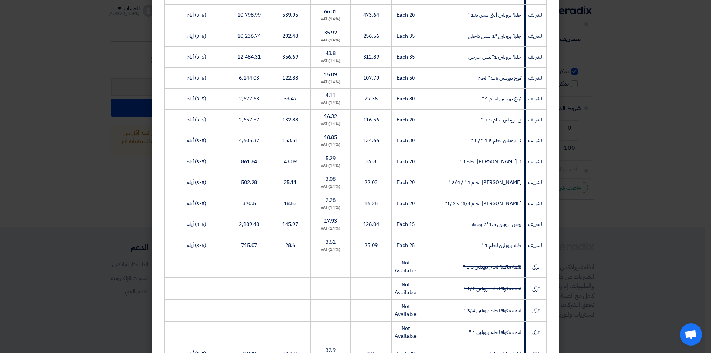
scroll to position [690, 0]
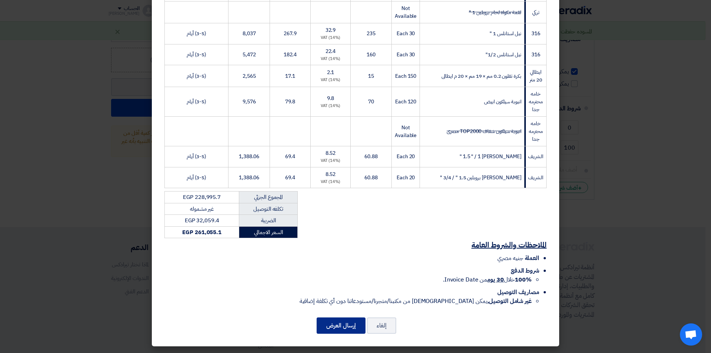
click at [334, 327] on button "إرسال العرض" at bounding box center [341, 325] width 49 height 16
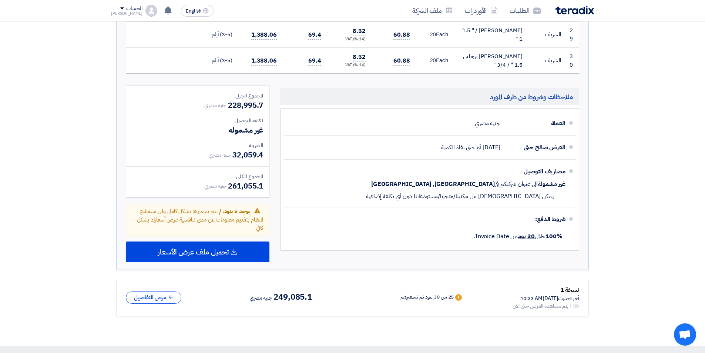
scroll to position [1000, 0]
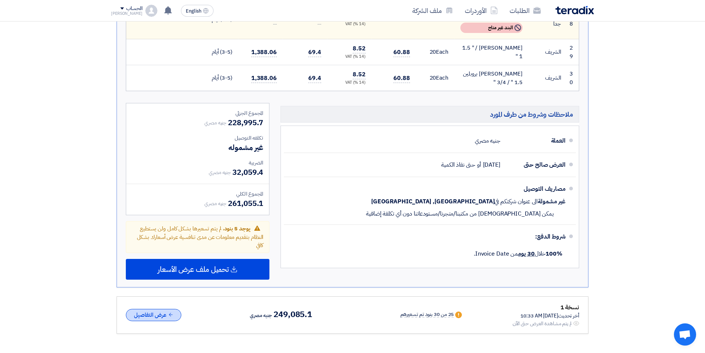
click at [141, 313] on button "عرض التفاصيل" at bounding box center [154, 315] width 56 height 12
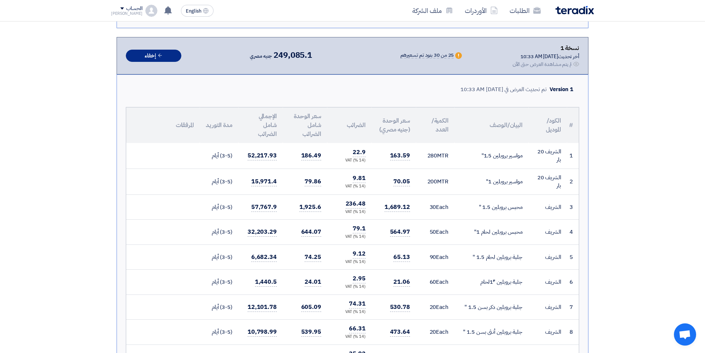
scroll to position [1037, 0]
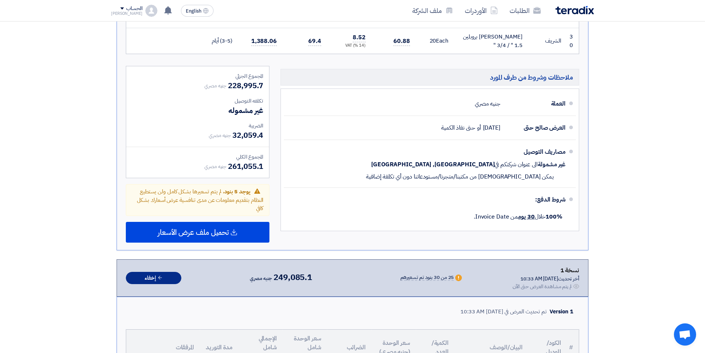
click at [154, 281] on button "إخفاء" at bounding box center [154, 278] width 56 height 12
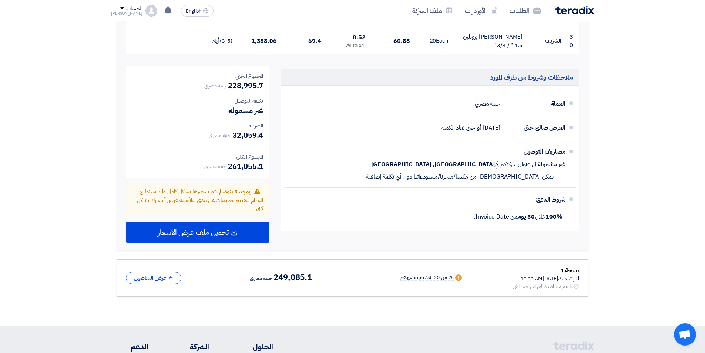
drag, startPoint x: 414, startPoint y: 278, endPoint x: 335, endPoint y: 298, distance: 81.6
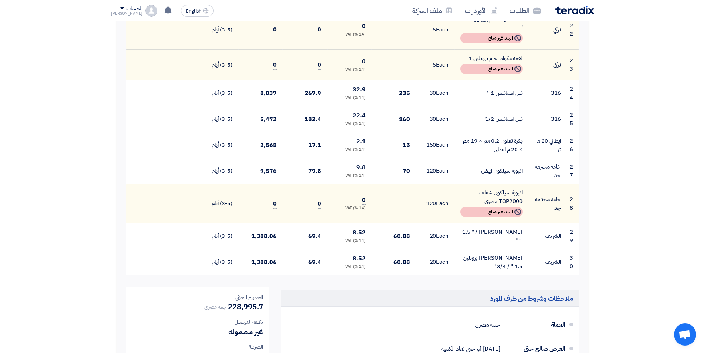
scroll to position [815, 0]
